Goal: Information Seeking & Learning: Learn about a topic

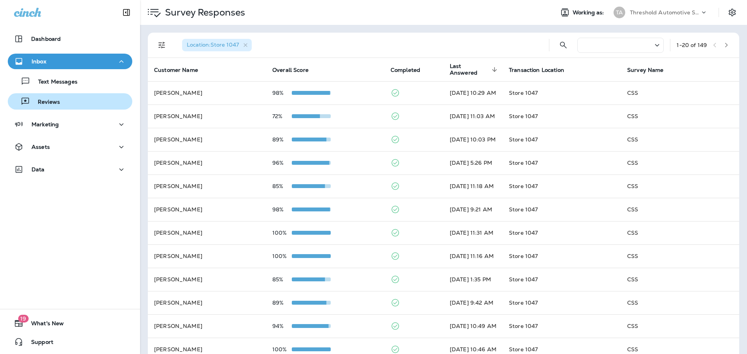
click at [58, 104] on p "Reviews" at bounding box center [45, 102] width 30 height 7
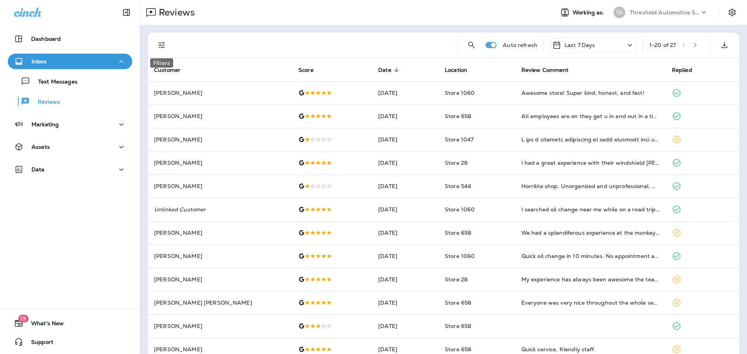
click at [162, 45] on icon "Filters" at bounding box center [161, 44] width 9 height 9
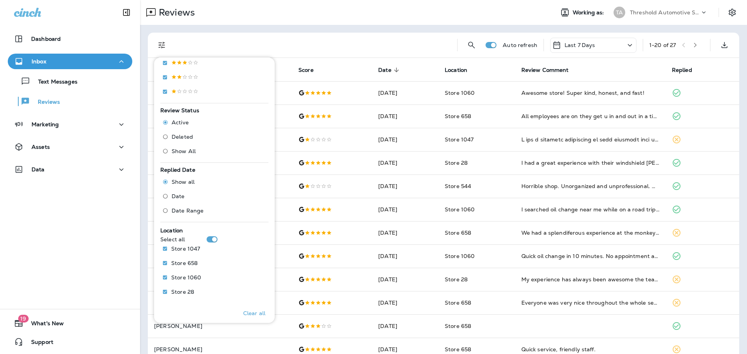
scroll to position [194, 0]
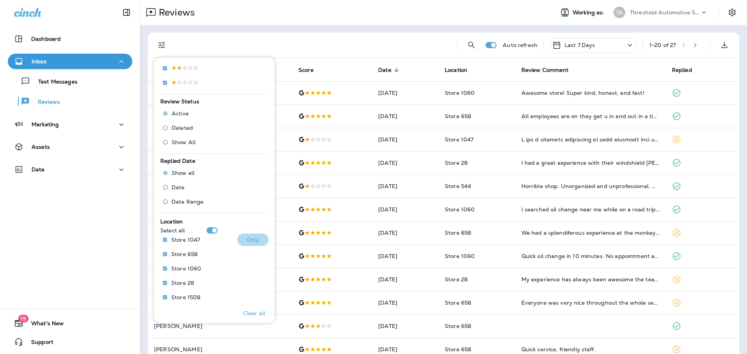
click at [253, 239] on p "Only" at bounding box center [253, 240] width 13 height 6
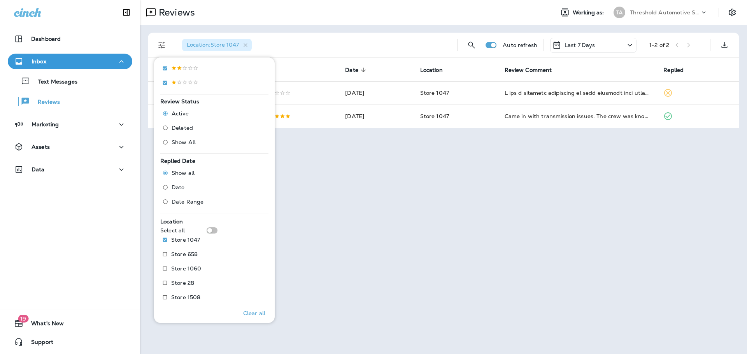
click at [392, 182] on div "Reviews Working as: TA Threshold Automotive Service dba Grease Monkey Location …" at bounding box center [443, 177] width 607 height 354
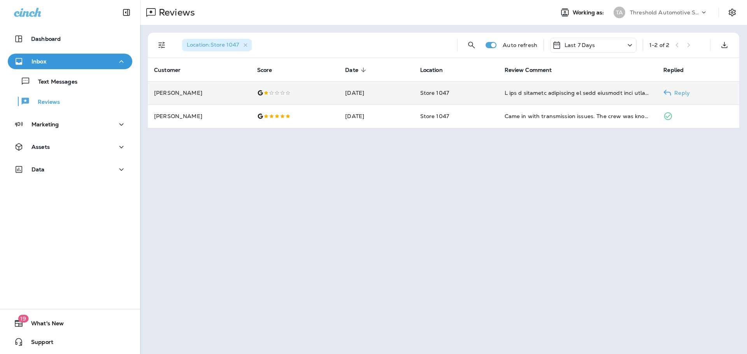
click at [629, 95] on div "I had a terrible experience at this location last weekend. My Honda Passport ha…" at bounding box center [577, 93] width 147 height 8
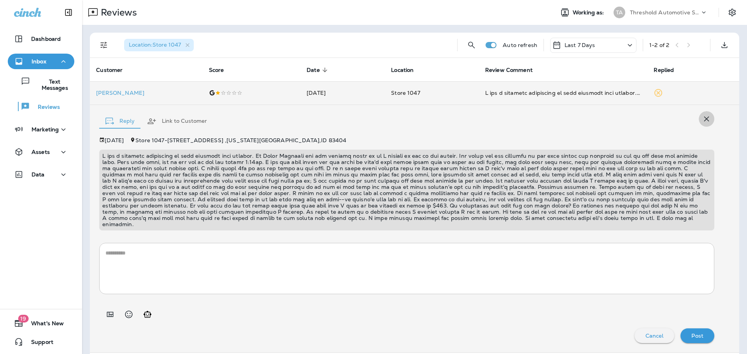
click at [702, 119] on icon "button" at bounding box center [706, 118] width 9 height 9
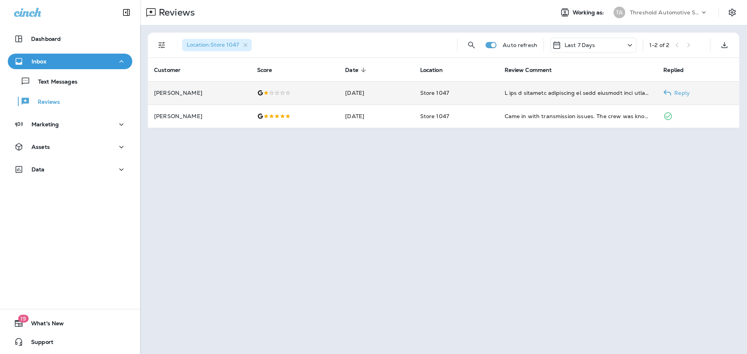
click at [492, 91] on td "Store 1047" at bounding box center [456, 92] width 84 height 23
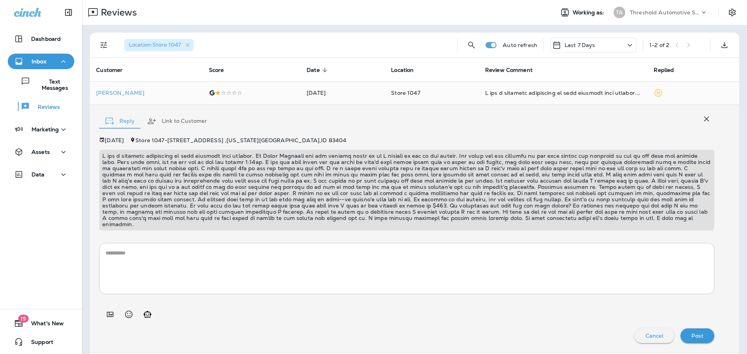
click at [414, 55] on div "Location : Store 1047" at bounding box center [284, 45] width 333 height 25
click at [704, 120] on icon "button" at bounding box center [706, 118] width 9 height 9
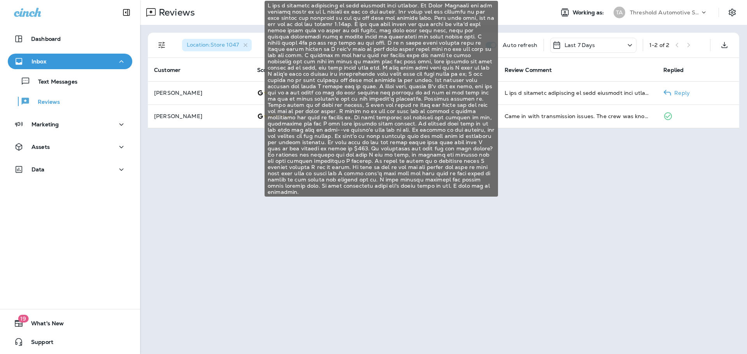
click at [628, 96] on div "I had a terrible experience at this location last weekend. My Honda Passport ha…" at bounding box center [577, 93] width 147 height 8
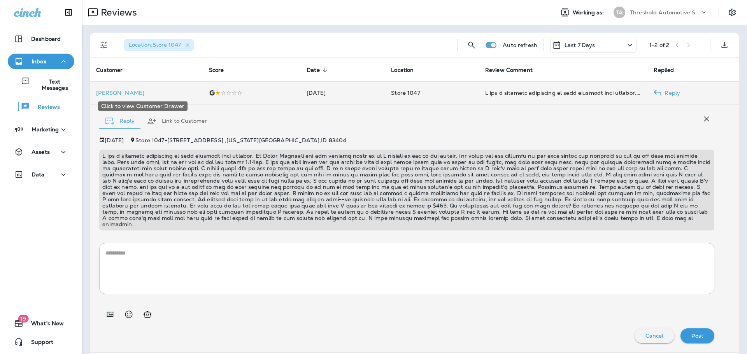
click at [115, 91] on p "[PERSON_NAME]" at bounding box center [146, 93] width 100 height 6
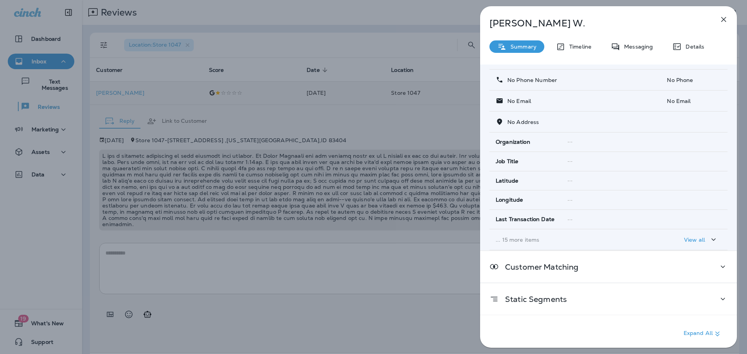
scroll to position [41, 0]
click at [684, 238] on p "View all" at bounding box center [694, 239] width 21 height 6
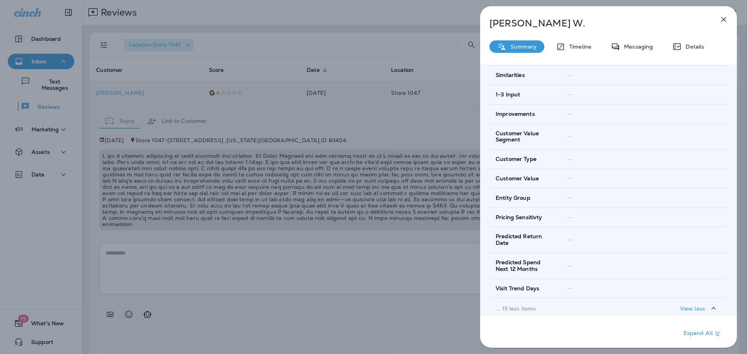
scroll to position [416, 0]
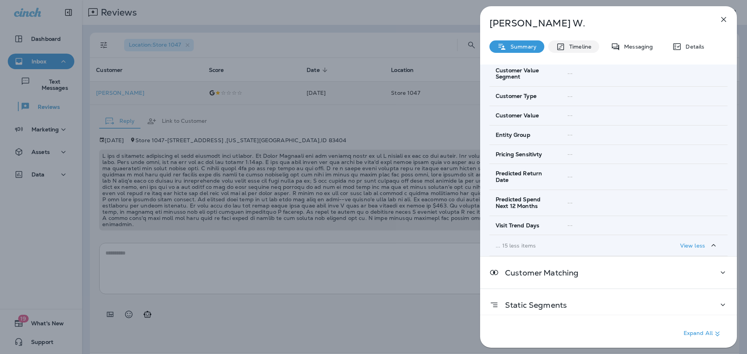
click at [583, 42] on div "Timeline" at bounding box center [573, 46] width 51 height 12
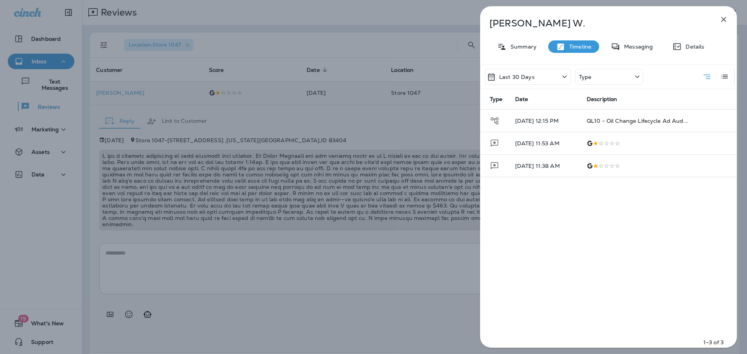
click at [635, 39] on div "[PERSON_NAME] Summary Timeline Messaging Details Last 30 Days Type Type Date De…" at bounding box center [608, 179] width 257 height 347
click at [635, 46] on p "Messaging" at bounding box center [636, 47] width 33 height 6
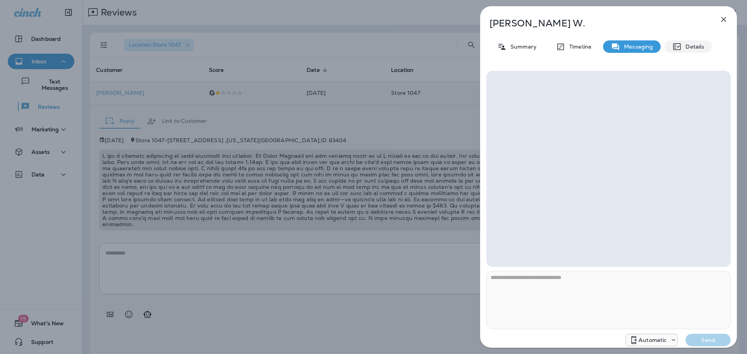
click at [687, 49] on p "Details" at bounding box center [692, 47] width 23 height 6
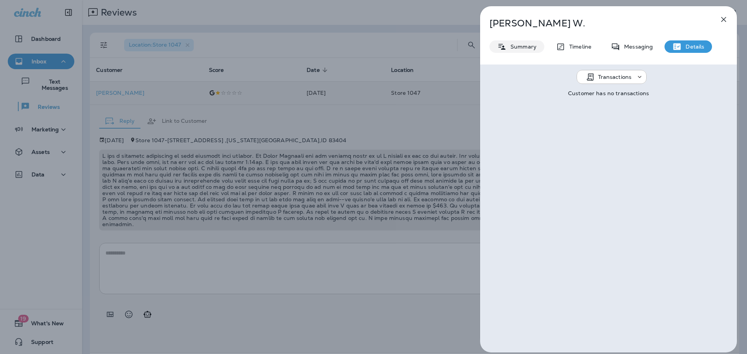
click at [527, 43] on div "Summary" at bounding box center [516, 46] width 55 height 12
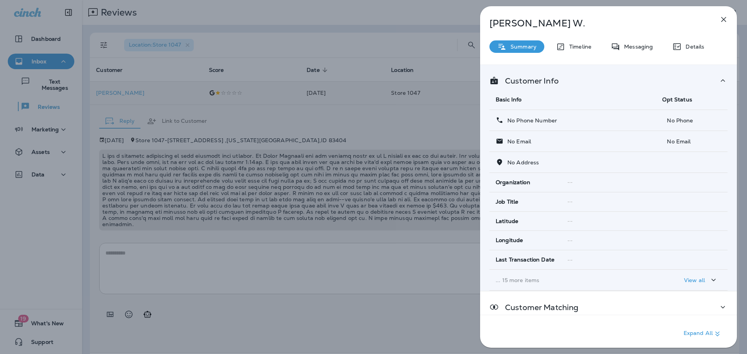
click at [726, 21] on icon "button" at bounding box center [723, 19] width 9 height 9
